Goal: Information Seeking & Learning: Learn about a topic

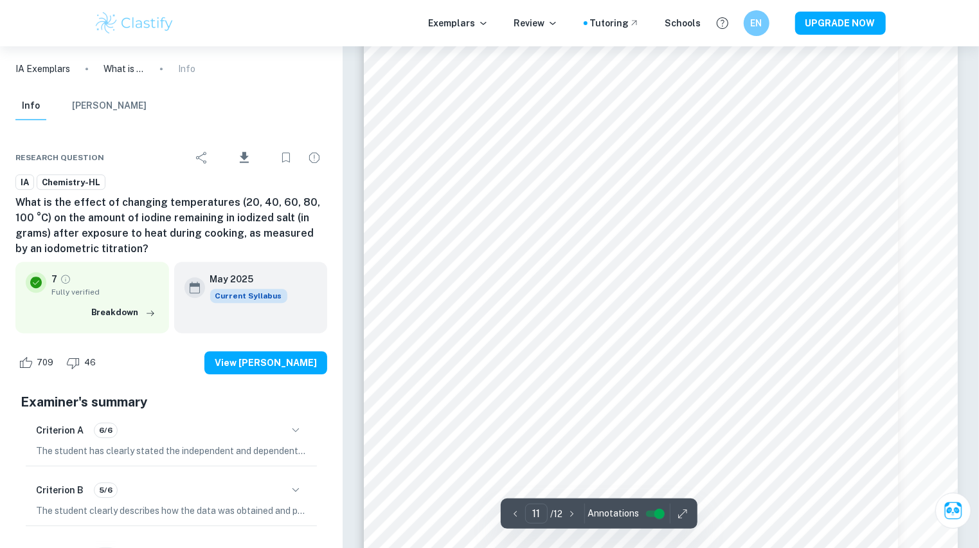
scroll to position [8086, 0]
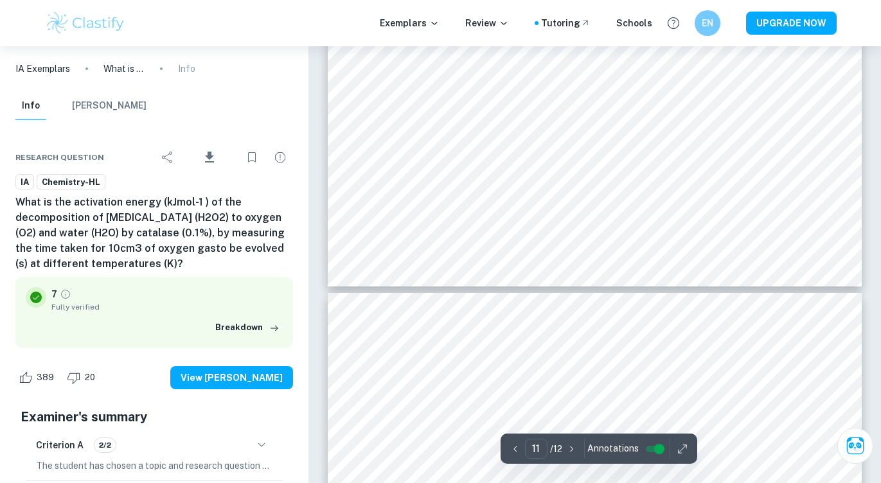
scroll to position [8418, 0]
